Goal: Download file/media

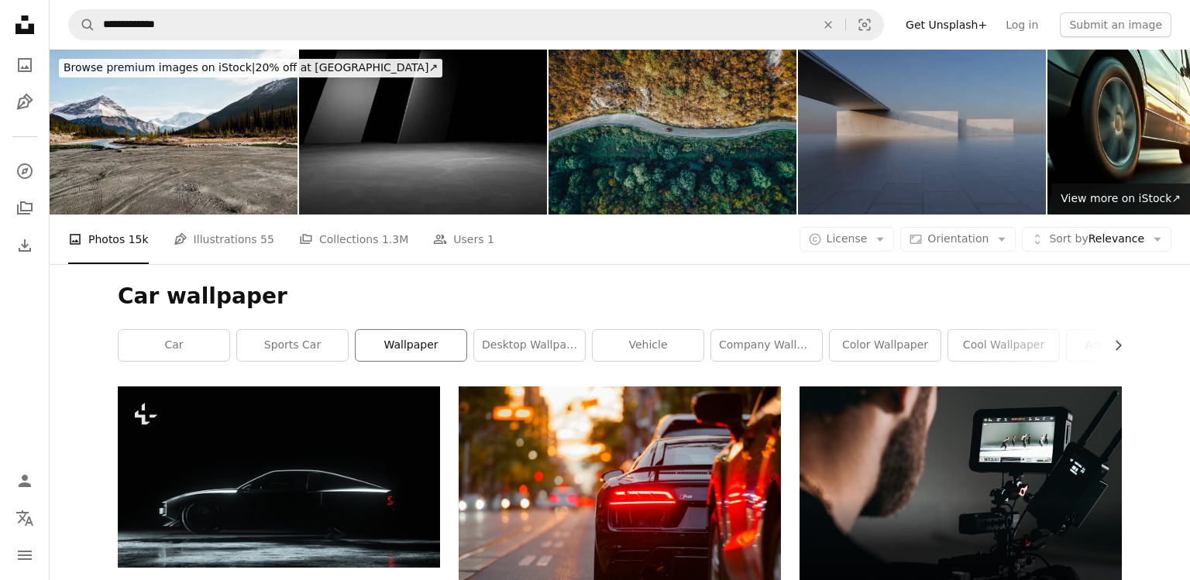
click at [450, 352] on link "wallpaper" at bounding box center [411, 345] width 111 height 31
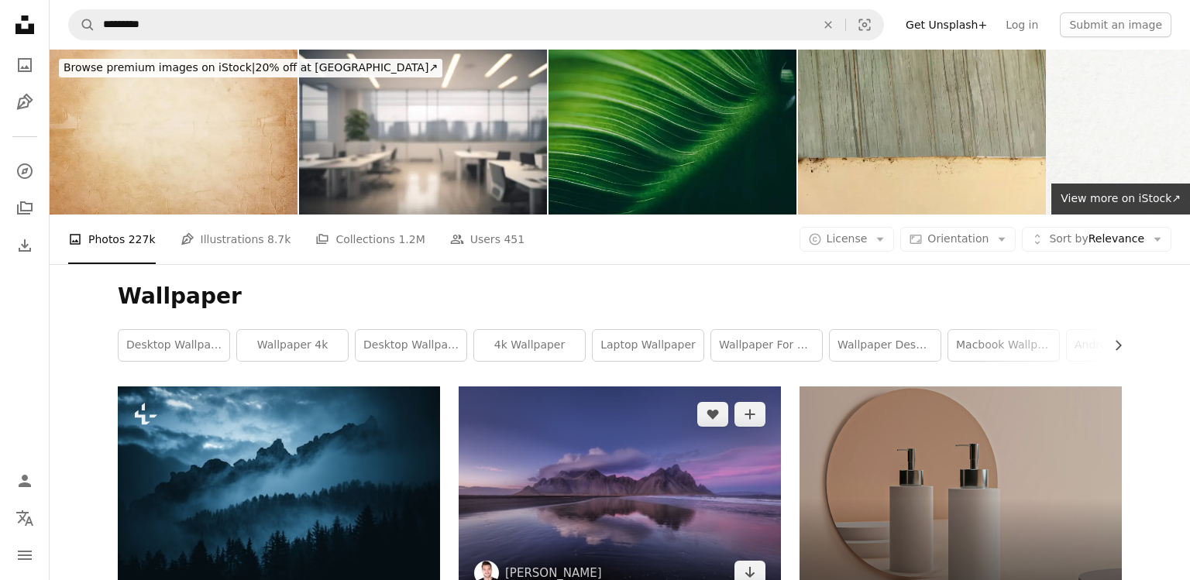
click at [509, 449] on img at bounding box center [620, 494] width 322 height 215
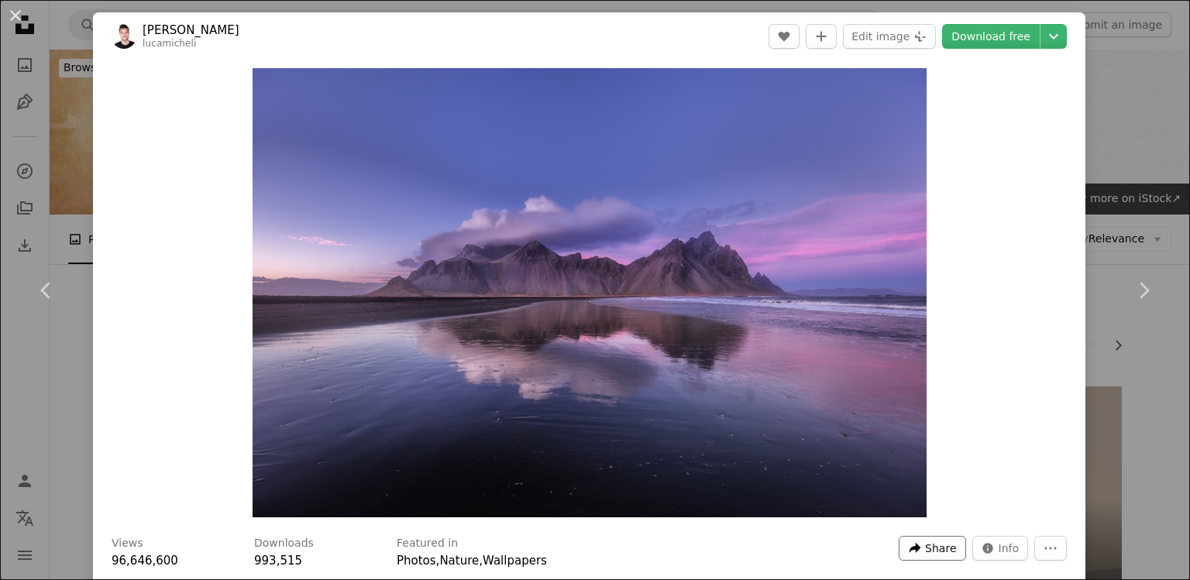
click at [933, 551] on span "Share" at bounding box center [940, 548] width 31 height 23
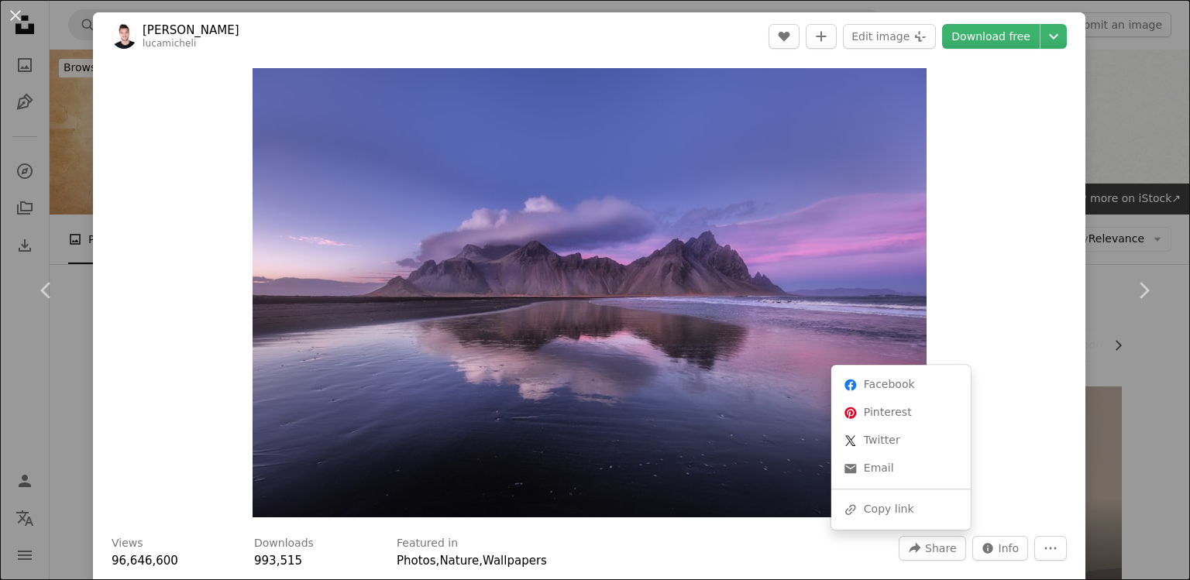
click at [995, 539] on dialog "An X shape Chevron left Chevron right [PERSON_NAME] A heart A plus sign Edit im…" at bounding box center [595, 290] width 1190 height 580
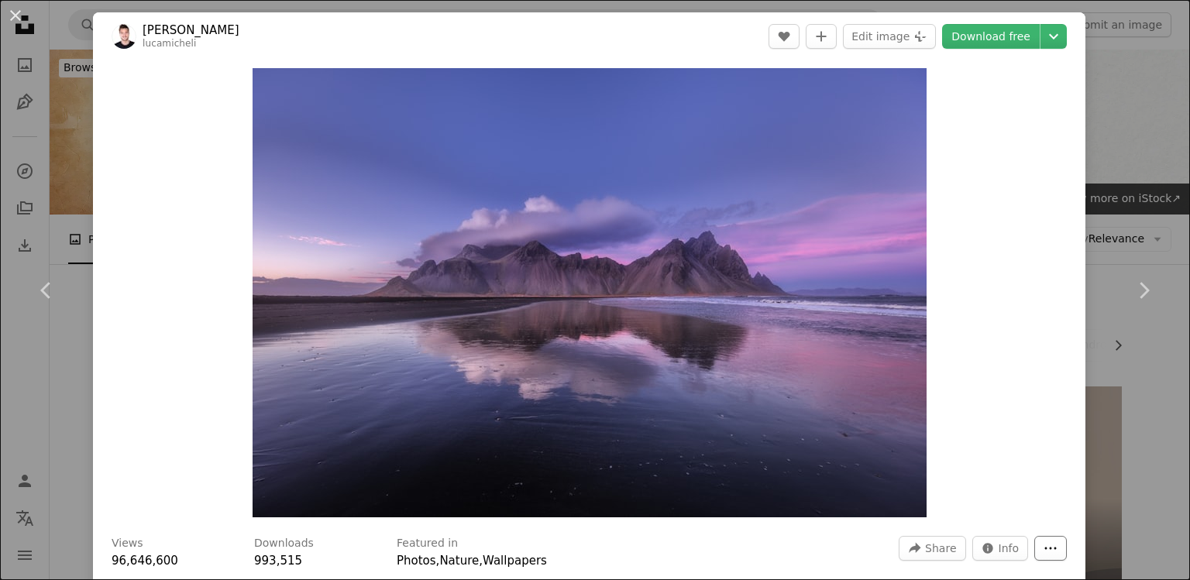
click at [1044, 539] on button "More Actions" at bounding box center [1050, 548] width 33 height 25
click at [1044, 26] on dialog "An X shape Chevron left Chevron right [PERSON_NAME] A heart A plus sign Edit im…" at bounding box center [595, 290] width 1190 height 580
